Goal: Task Accomplishment & Management: Use online tool/utility

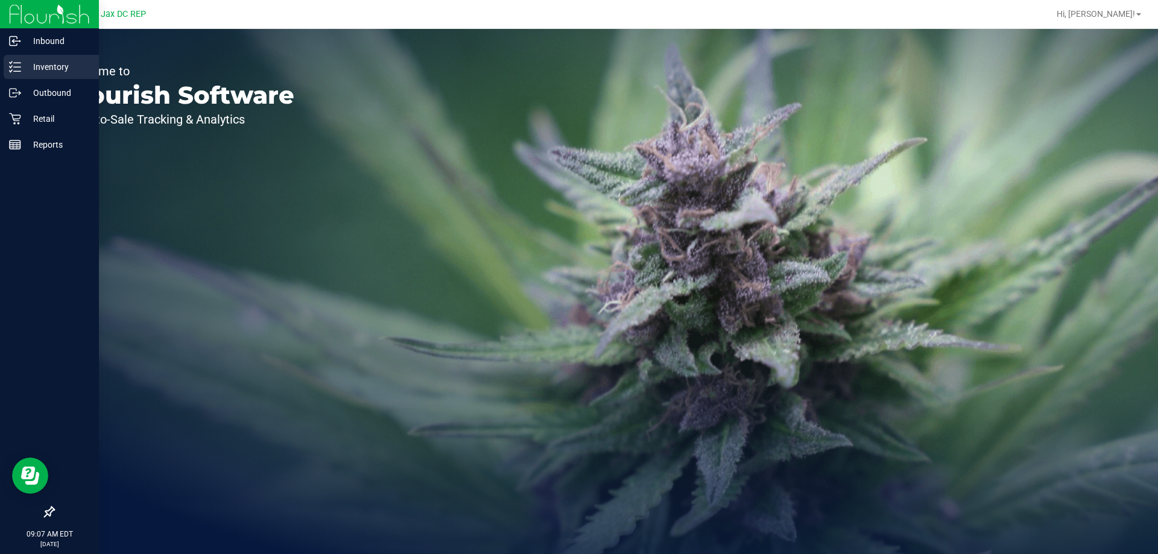
click at [46, 61] on p "Inventory" at bounding box center [57, 67] width 72 height 14
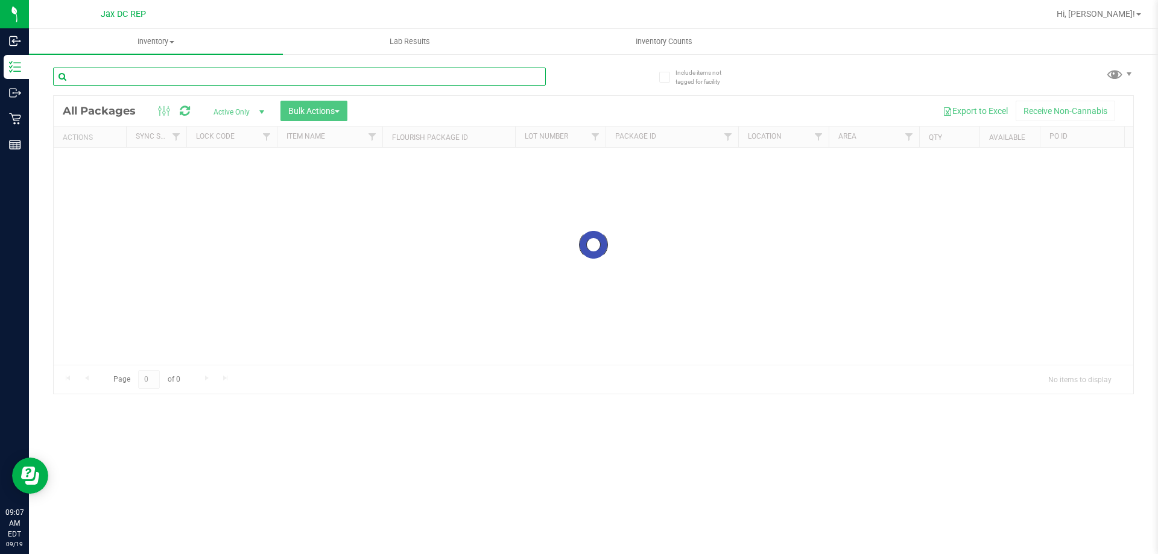
click at [130, 82] on input "text" at bounding box center [299, 77] width 493 height 18
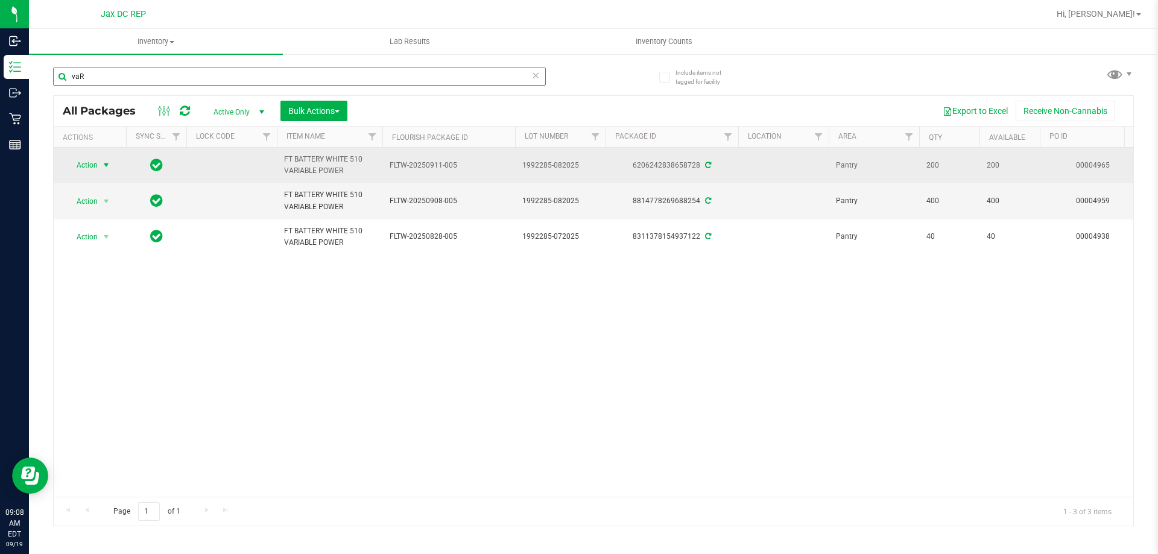
type input "vaR"
click at [98, 168] on span "Action" at bounding box center [82, 165] width 33 height 17
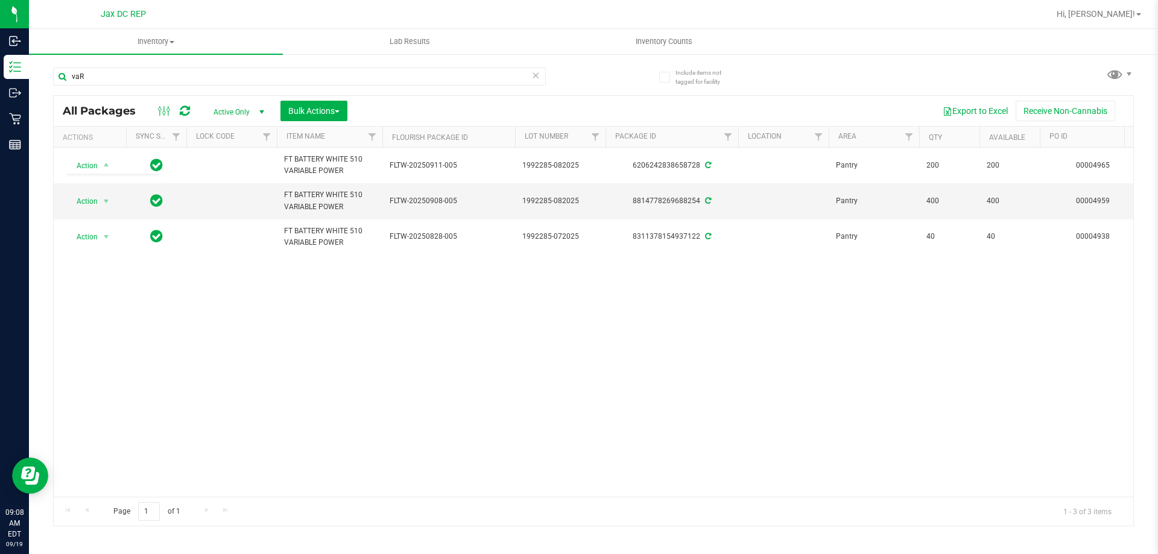
click at [436, 334] on div "Action Action Create package Edit attributes Global inventory Locate package Pa…" at bounding box center [594, 322] width 1080 height 349
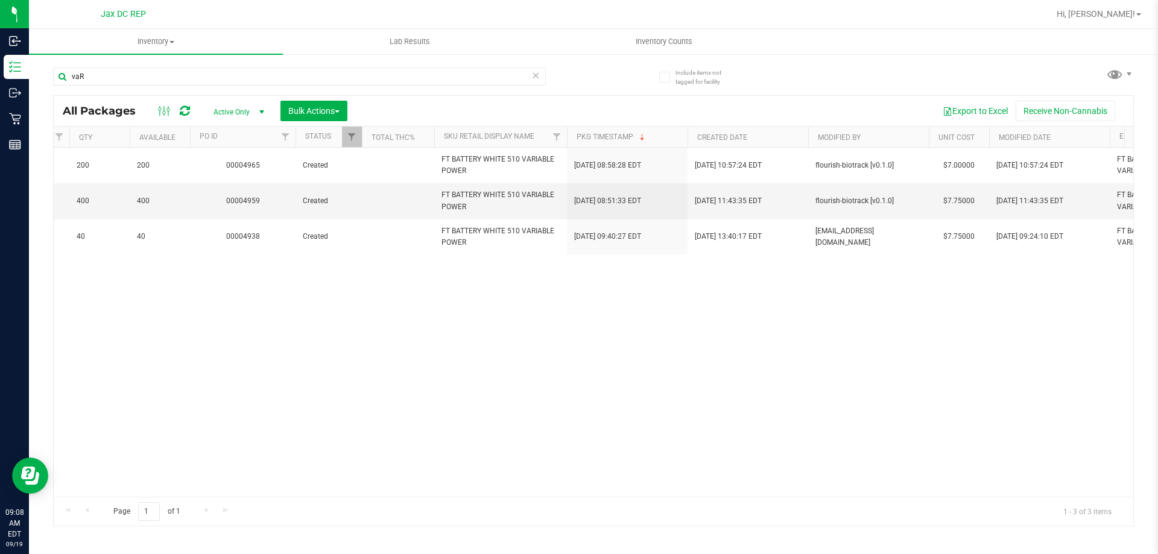
scroll to position [0, 932]
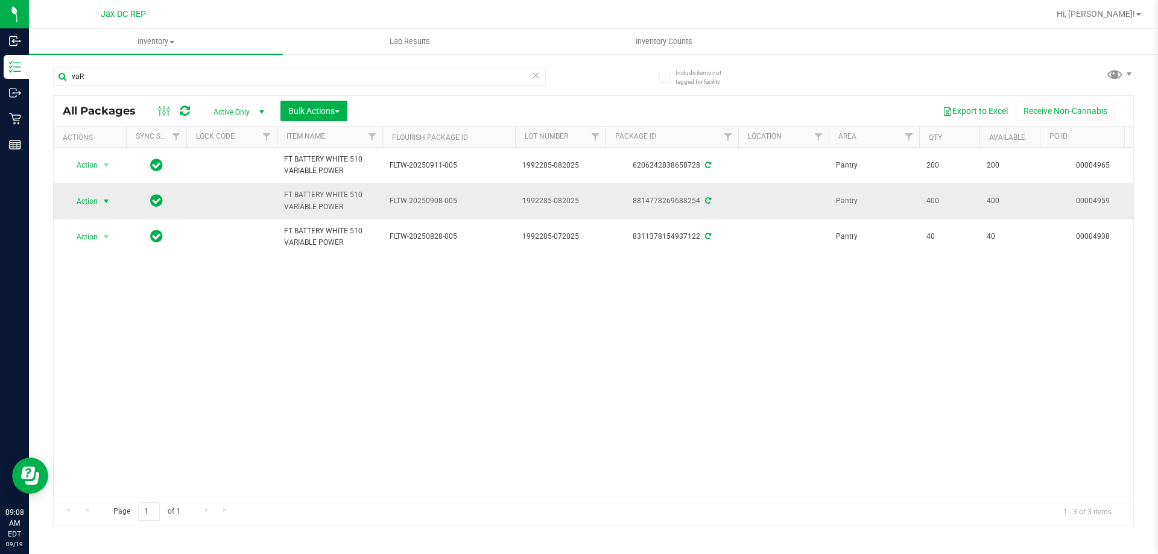
drag, startPoint x: 101, startPoint y: 200, endPoint x: 103, endPoint y: 209, distance: 9.2
click at [101, 200] on span "select" at bounding box center [106, 201] width 15 height 17
click at [109, 225] on li "Create package" at bounding box center [113, 221] width 94 height 18
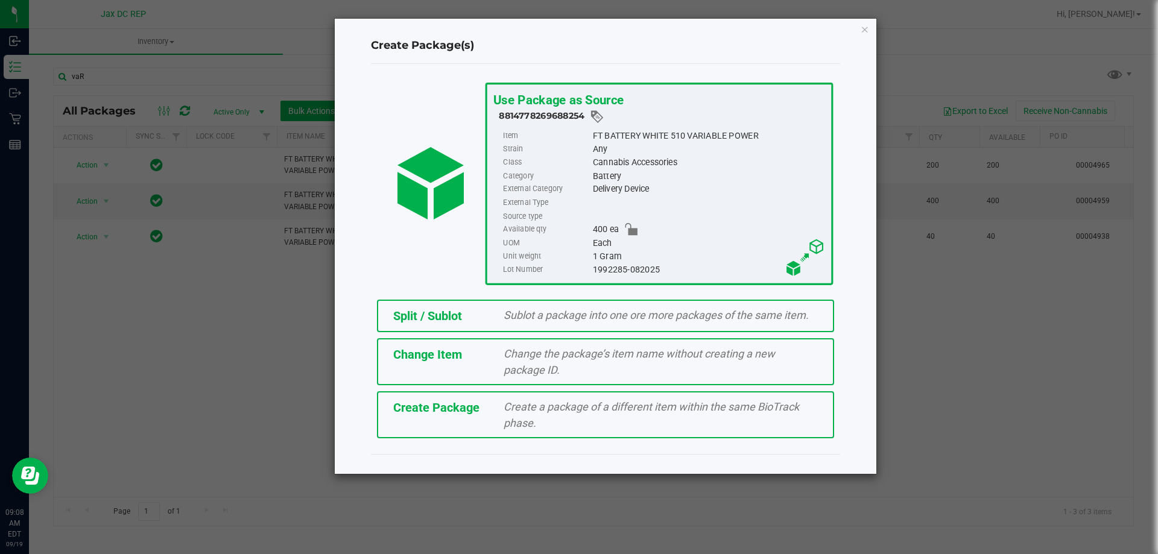
click at [515, 318] on span "Sublot a package into one ore more packages of the same item." at bounding box center [656, 315] width 305 height 13
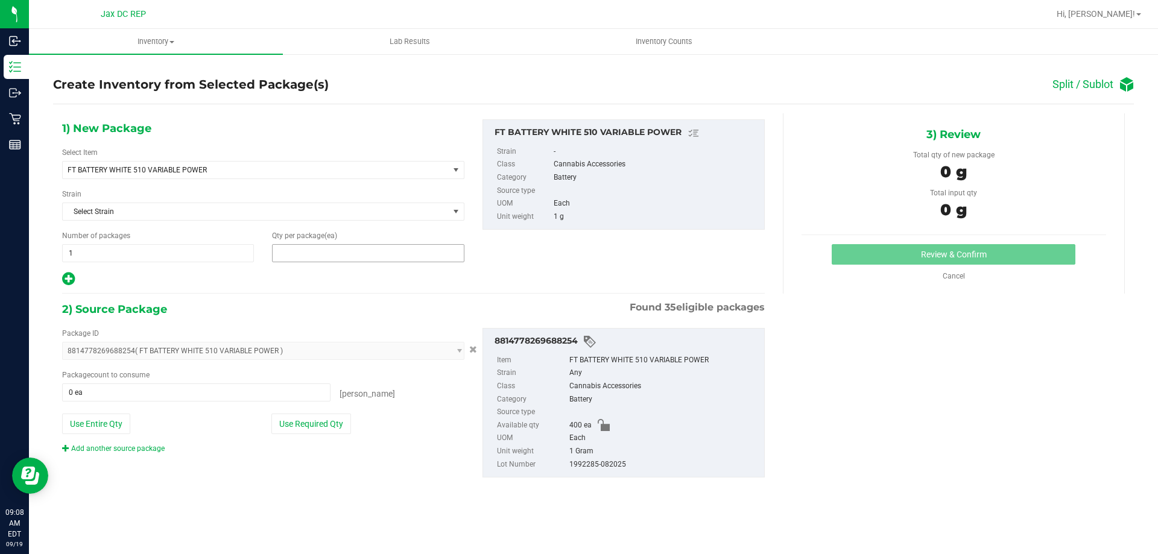
click at [309, 258] on span at bounding box center [368, 253] width 192 height 18
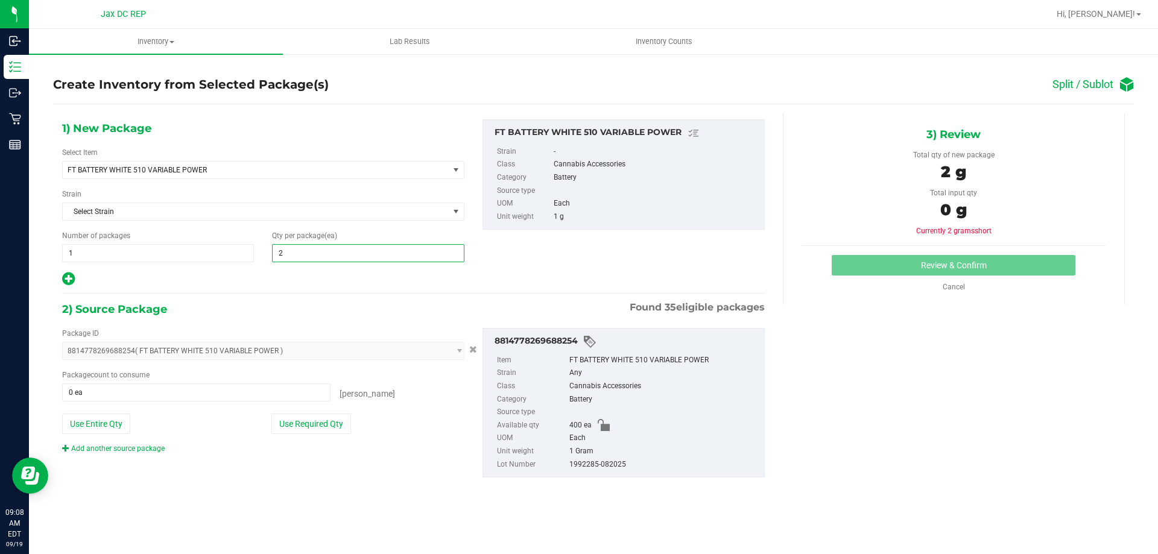
type input "20"
click at [313, 279] on div at bounding box center [263, 279] width 402 height 16
click at [336, 424] on button "Use Required Qty" at bounding box center [311, 424] width 80 height 21
type input "20 ea"
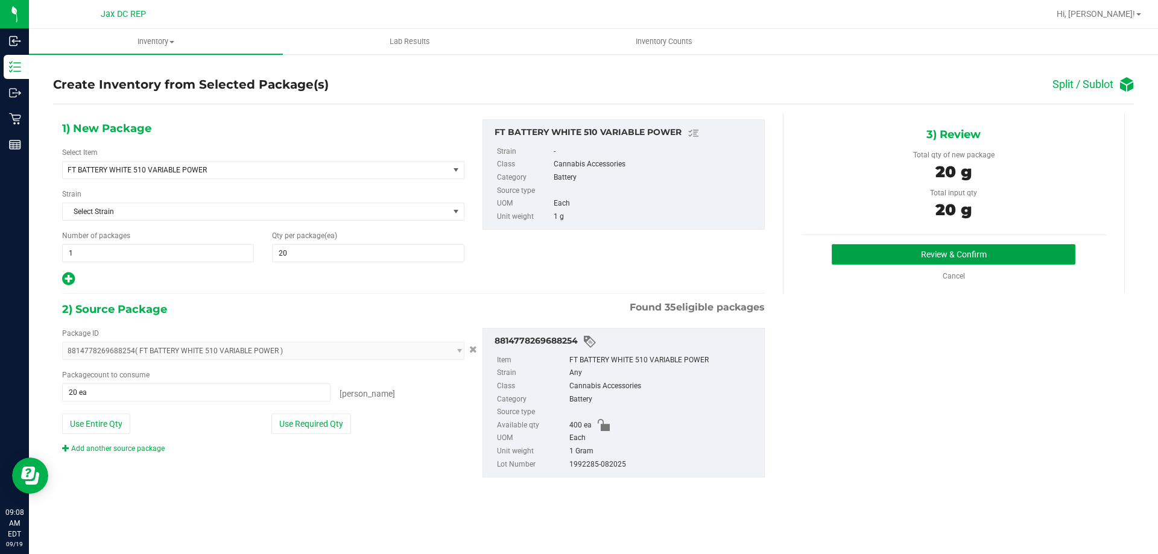
click at [887, 258] on button "Review & Confirm" at bounding box center [954, 254] width 244 height 21
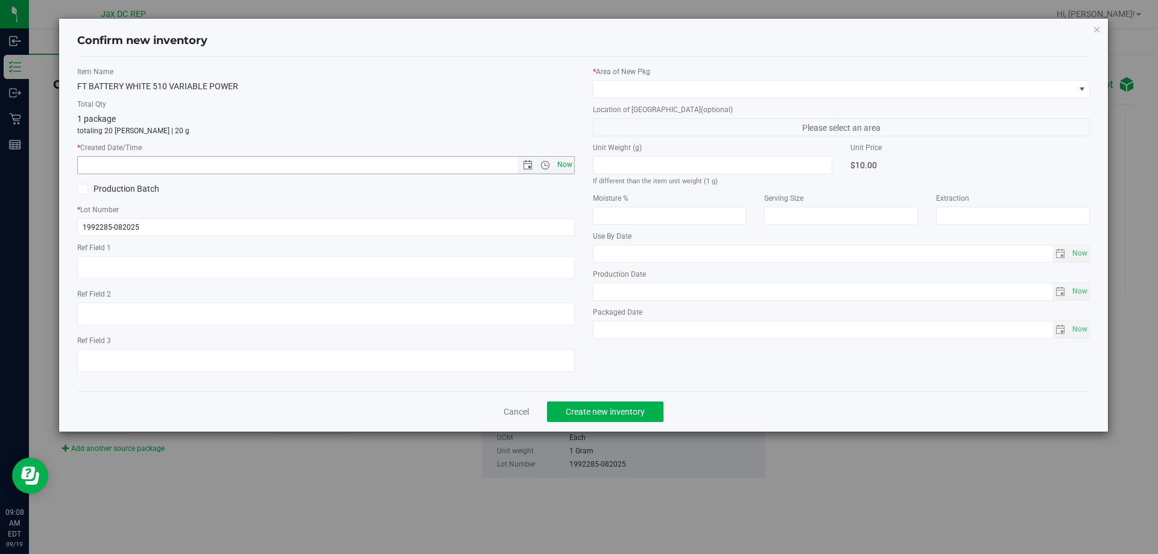
click at [570, 167] on span "Now" at bounding box center [564, 164] width 21 height 17
type input "[DATE] 9:08 AM"
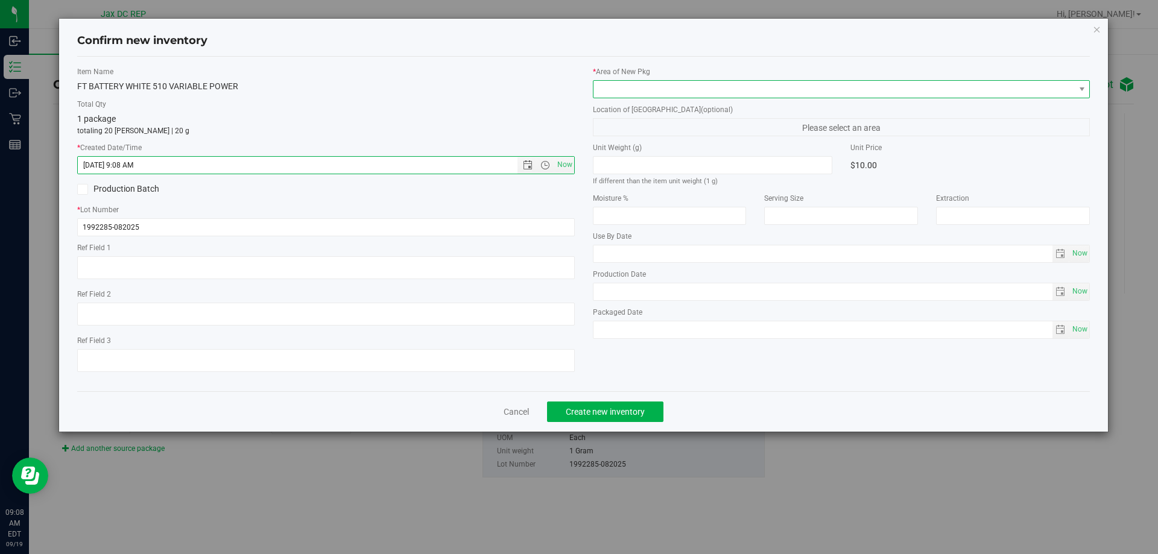
click at [646, 92] on span at bounding box center [834, 89] width 481 height 17
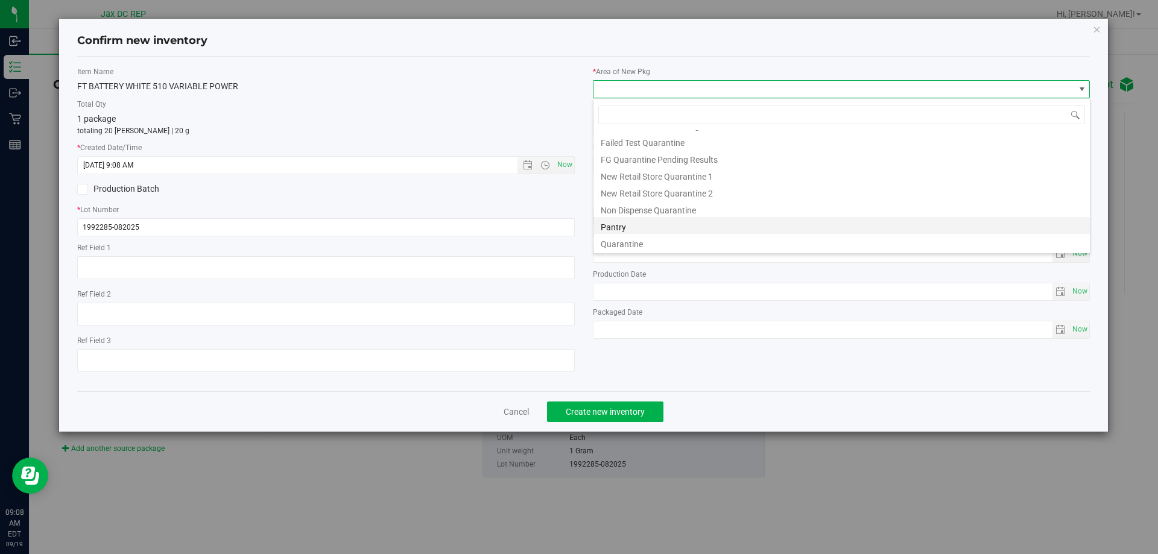
click at [656, 227] on li "Pantry" at bounding box center [842, 225] width 497 height 17
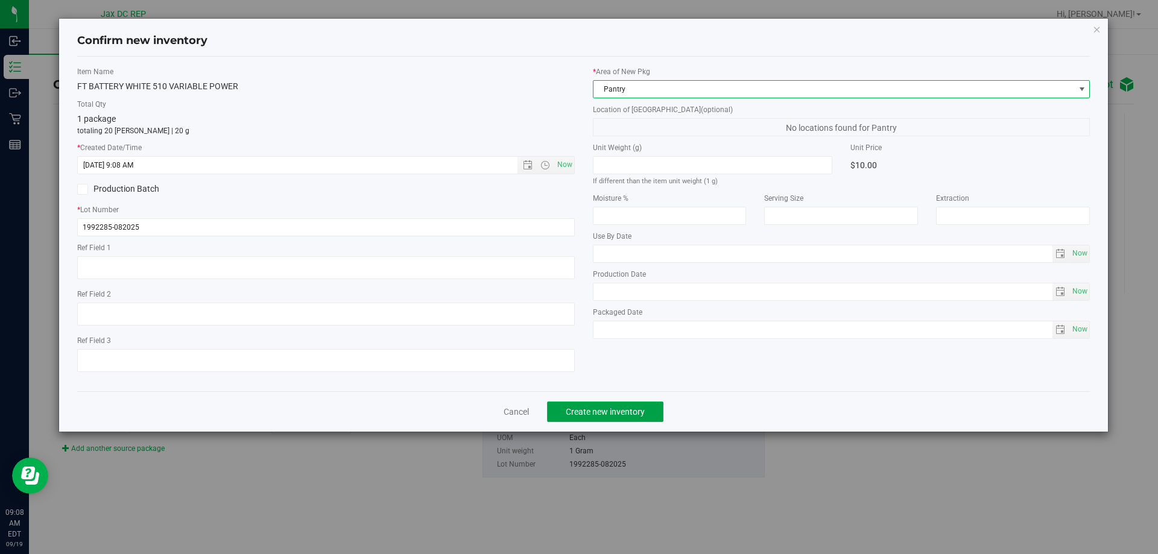
click at [612, 416] on span "Create new inventory" at bounding box center [605, 412] width 79 height 10
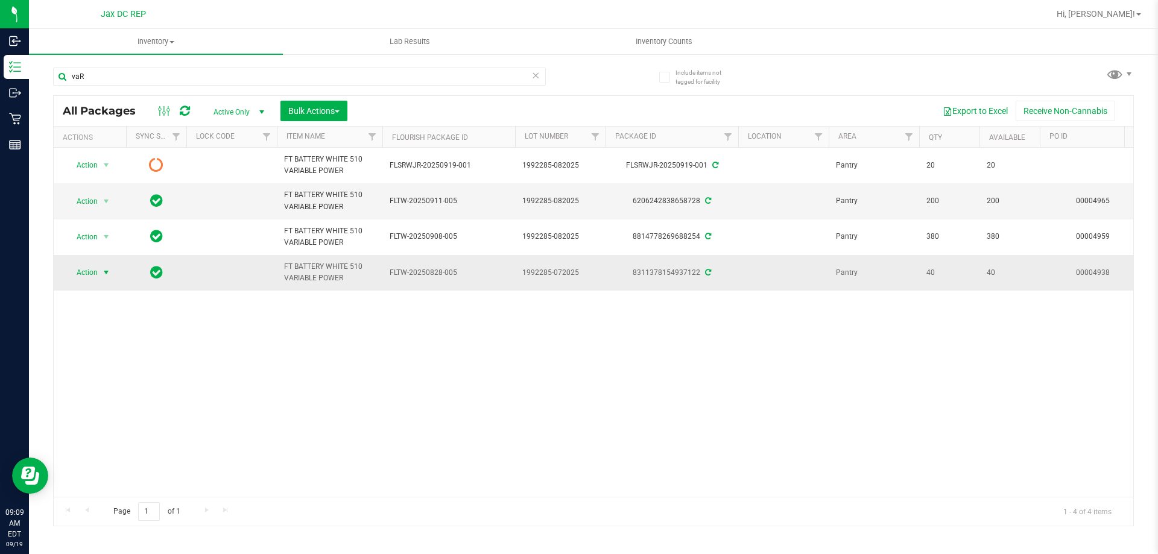
click at [105, 273] on span "select" at bounding box center [106, 273] width 10 height 10
click at [117, 293] on li "Create package" at bounding box center [113, 293] width 94 height 18
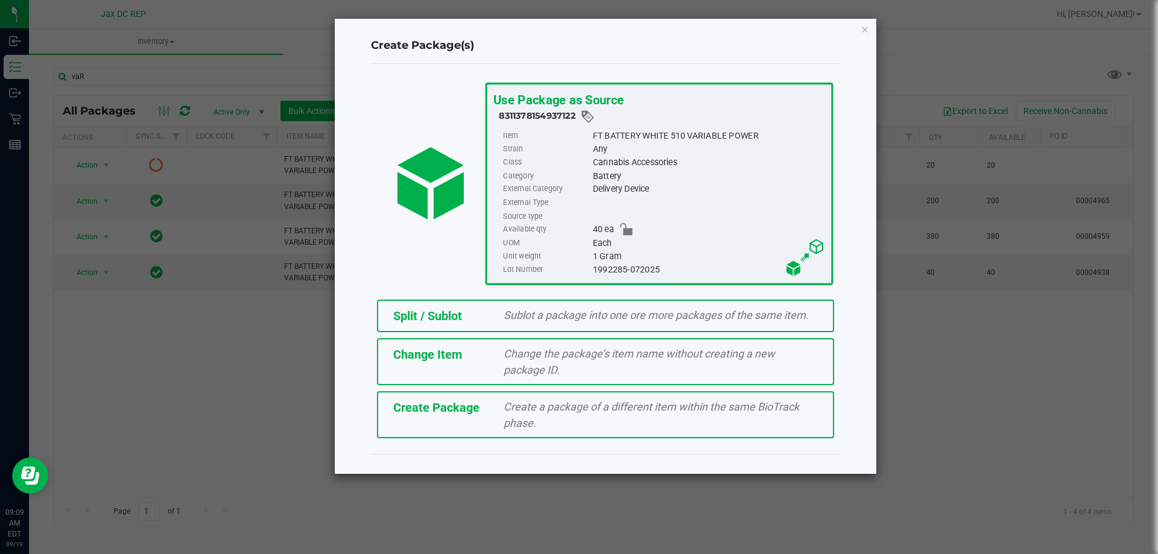
click at [494, 324] on div "Split / Sublot" at bounding box center [439, 316] width 111 height 18
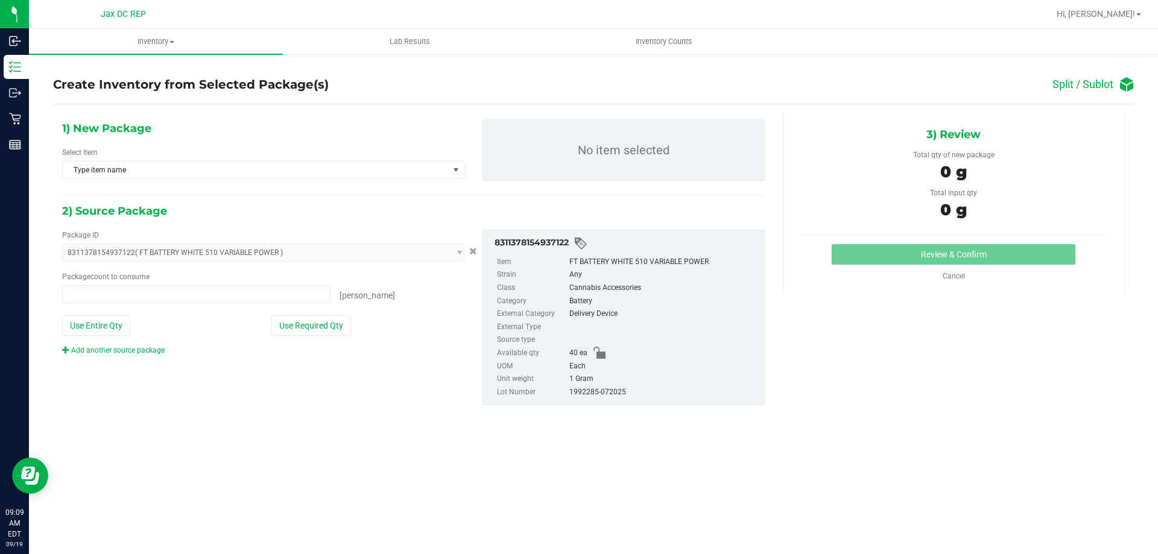
type input "0 ea"
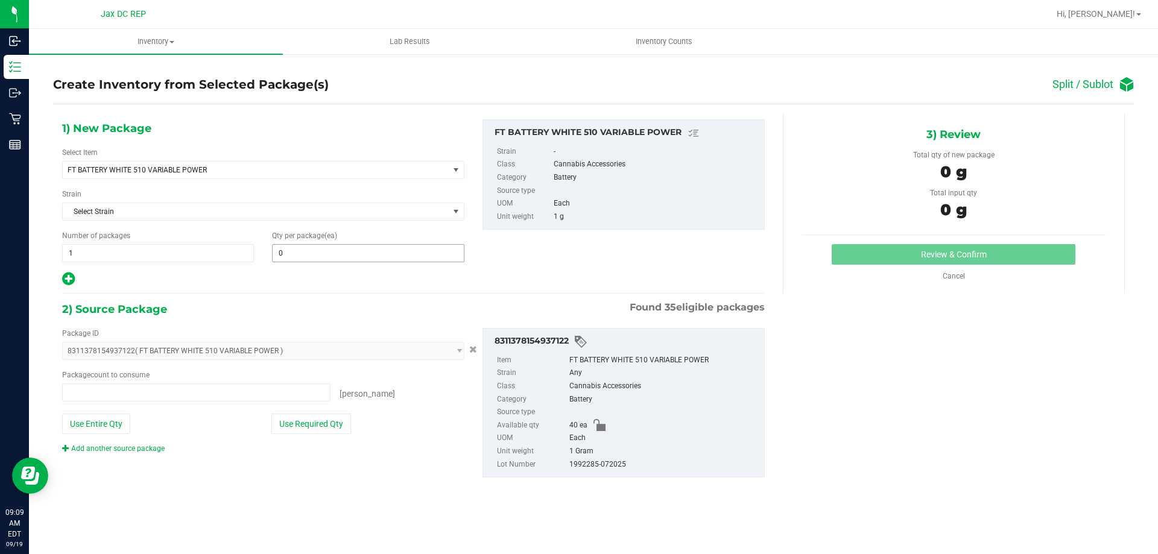
type input "0 ea"
click at [386, 260] on span at bounding box center [368, 253] width 192 height 18
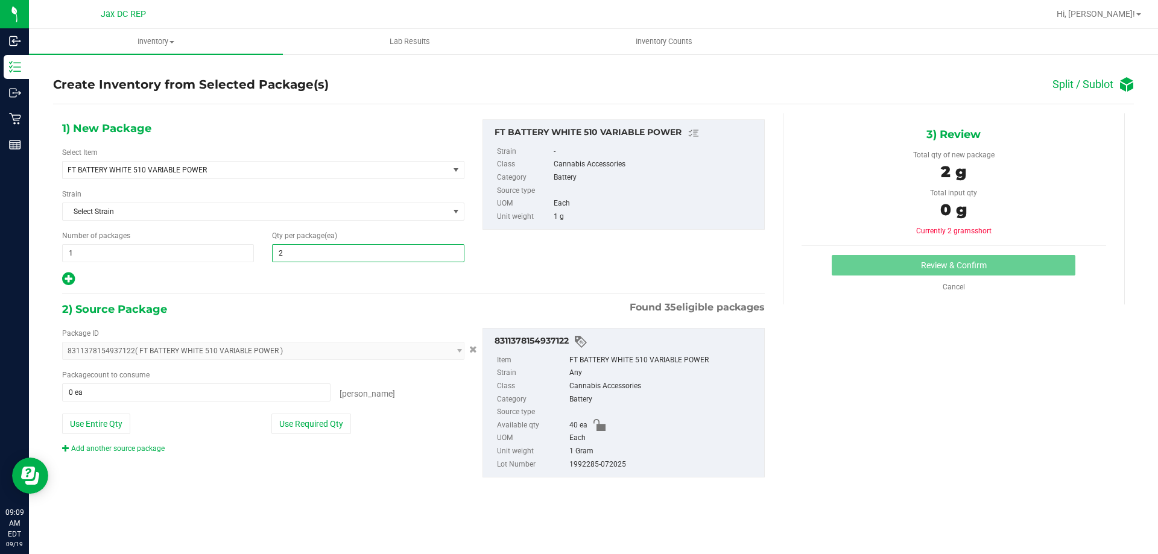
type input "20"
click at [391, 284] on div at bounding box center [263, 279] width 402 height 16
click at [297, 426] on button "Use Required Qty" at bounding box center [311, 424] width 80 height 21
type input "20 ea"
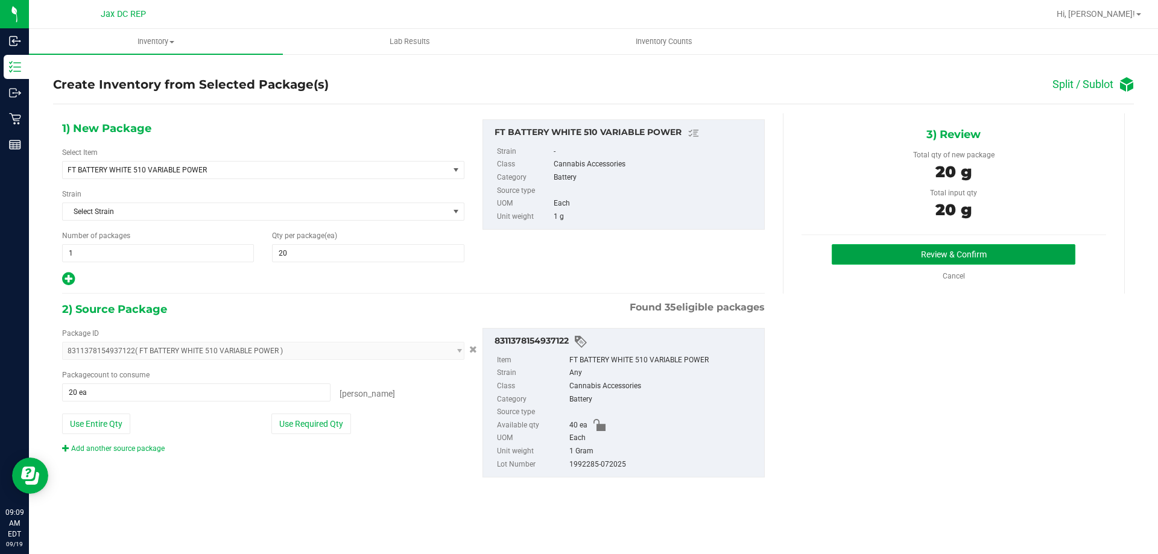
click at [918, 253] on button "Review & Confirm" at bounding box center [954, 254] width 244 height 21
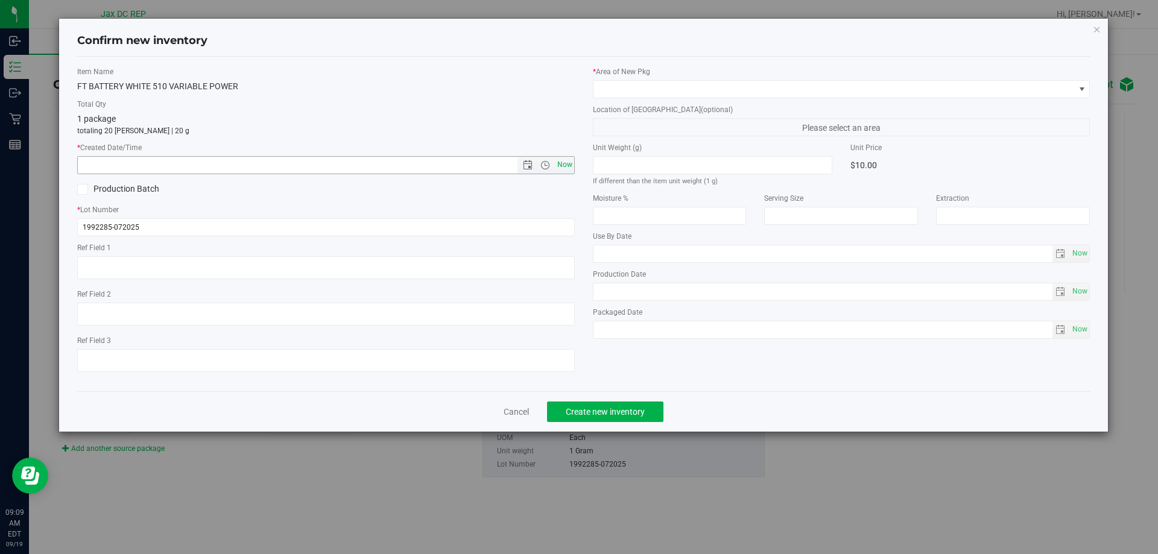
click at [574, 166] on span "Now" at bounding box center [564, 164] width 21 height 17
type input "[DATE] 9:09 AM"
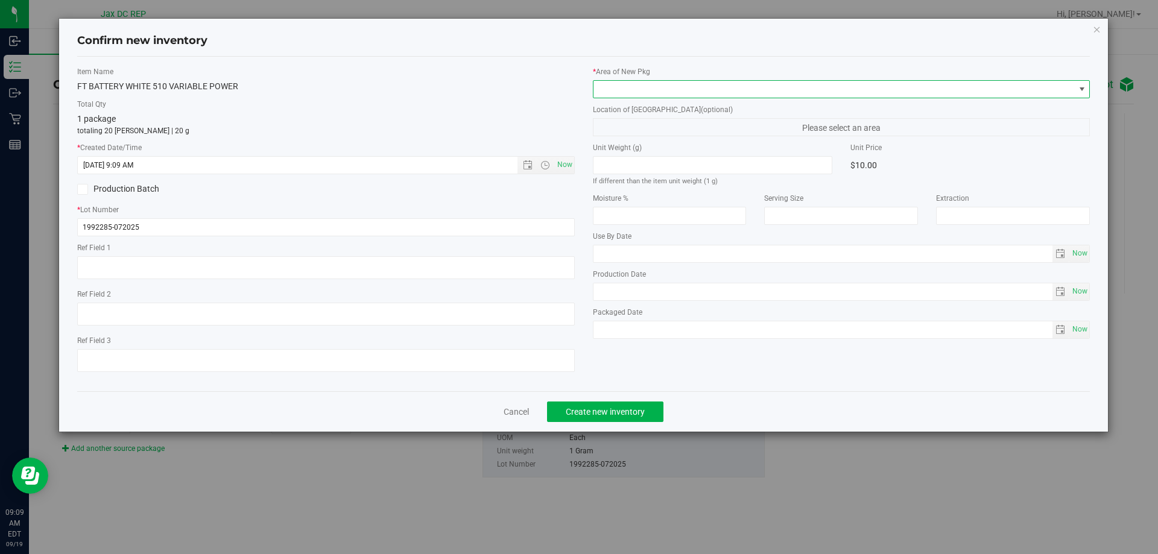
click at [634, 91] on span at bounding box center [834, 89] width 481 height 17
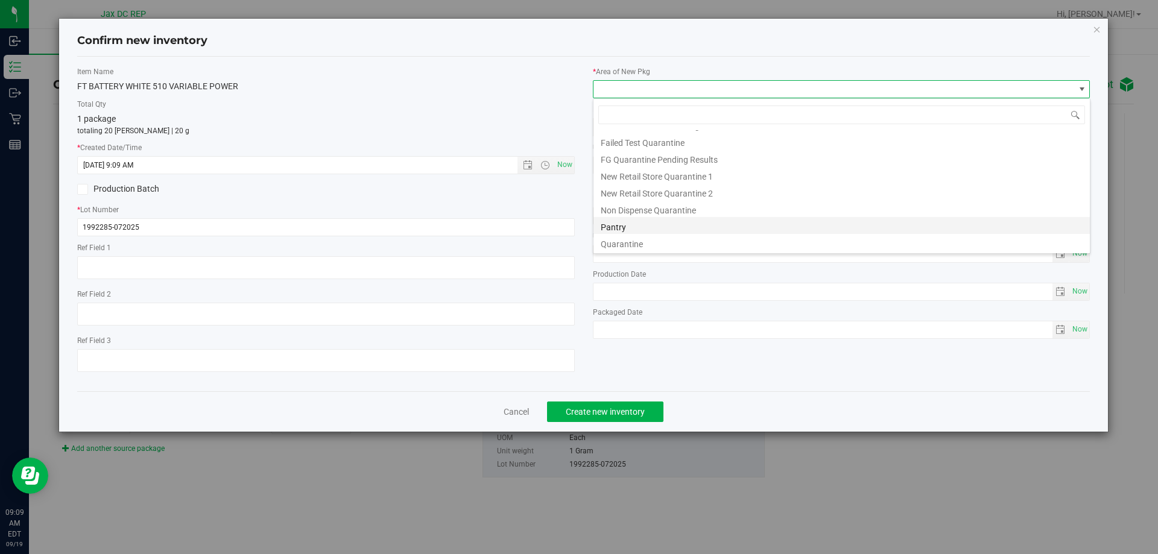
click at [639, 223] on li "Pantry" at bounding box center [842, 225] width 497 height 17
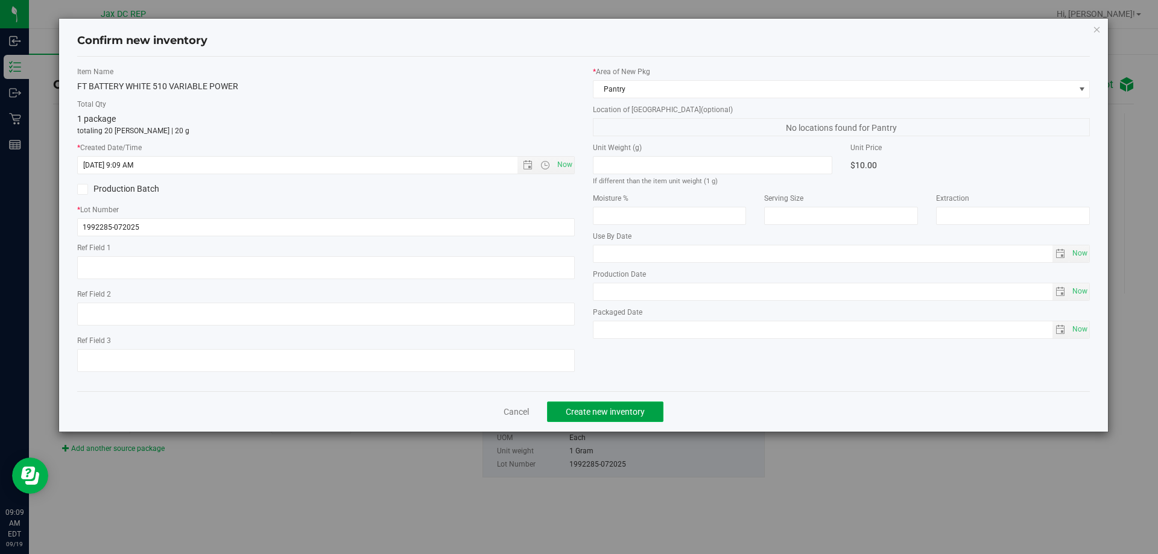
click at [610, 416] on span "Create new inventory" at bounding box center [605, 412] width 79 height 10
